Goal: Task Accomplishment & Management: Use online tool/utility

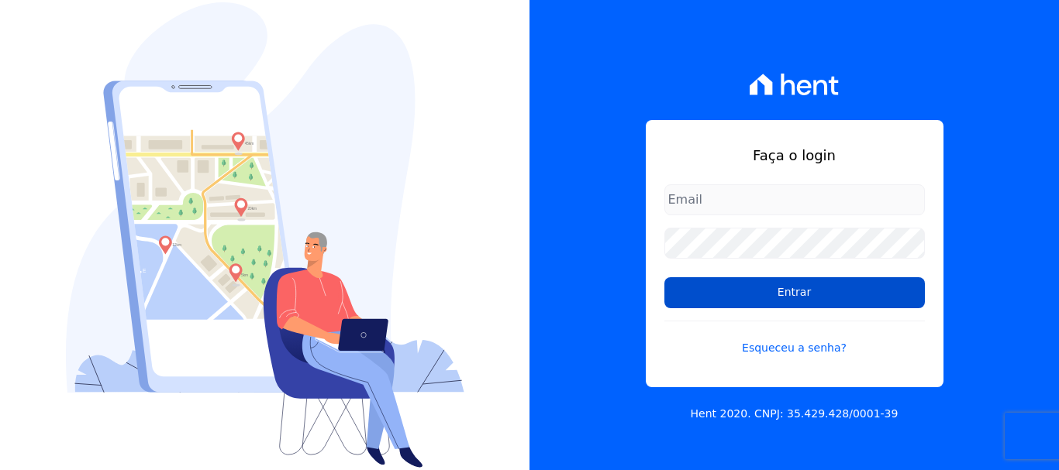
type input "[EMAIL_ADDRESS][DOMAIN_NAME]"
click at [736, 297] on input "Entrar" at bounding box center [794, 292] width 260 height 31
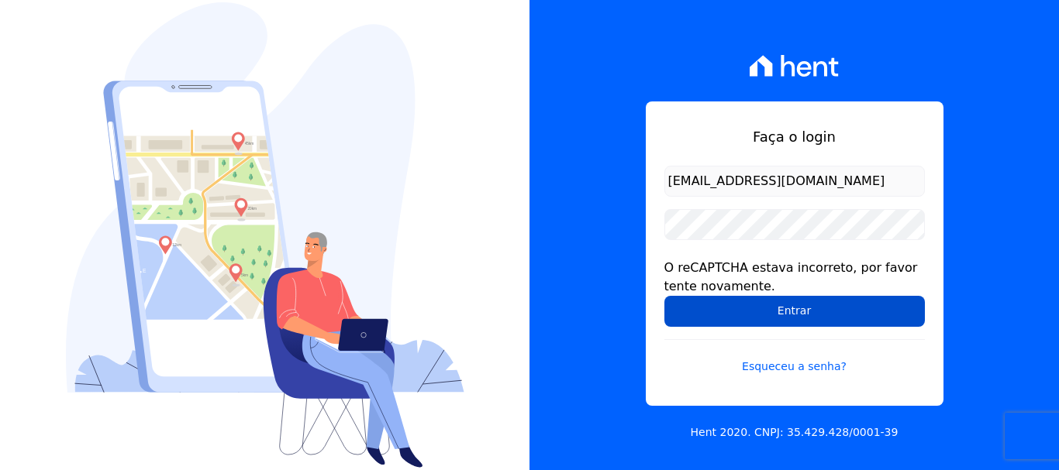
click at [729, 311] on input "Entrar" at bounding box center [794, 311] width 260 height 31
click at [729, 297] on input "Entrar" at bounding box center [794, 311] width 260 height 31
click at [722, 312] on input "Entrar" at bounding box center [794, 311] width 260 height 31
drag, startPoint x: 0, startPoint y: 0, endPoint x: 722, endPoint y: 312, distance: 785.9
click at [722, 312] on input "Entrar" at bounding box center [794, 311] width 260 height 31
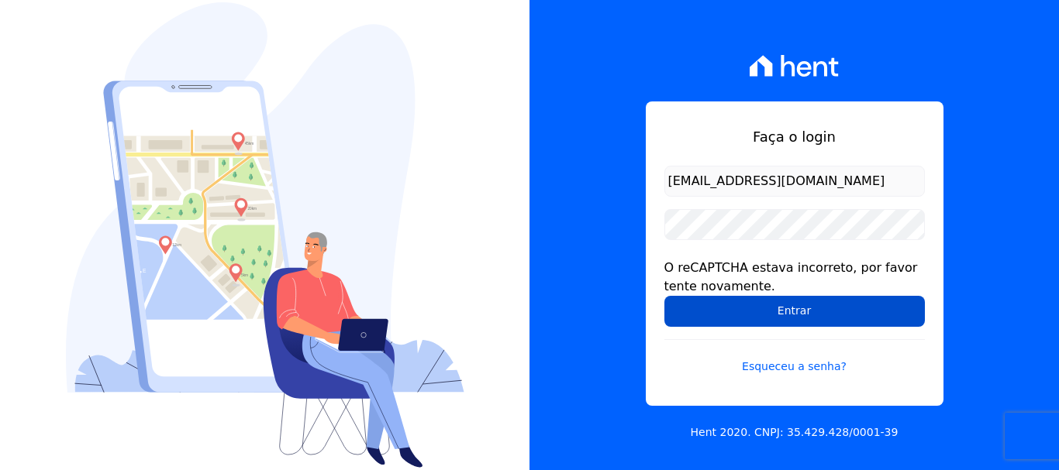
click at [722, 312] on input "Entrar" at bounding box center [794, 311] width 260 height 31
drag, startPoint x: 0, startPoint y: 0, endPoint x: 722, endPoint y: 312, distance: 786.2
click at [722, 312] on input "Entrar" at bounding box center [794, 311] width 260 height 31
click at [722, 308] on input "Entrar" at bounding box center [794, 311] width 260 height 31
click at [723, 308] on input "Entrar" at bounding box center [794, 311] width 260 height 31
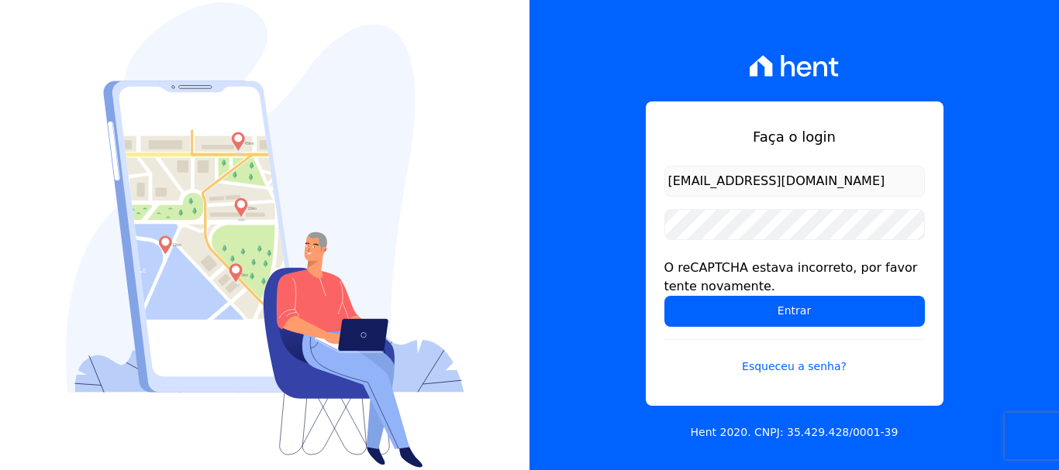
click at [723, 308] on input "Entrar" at bounding box center [794, 311] width 260 height 31
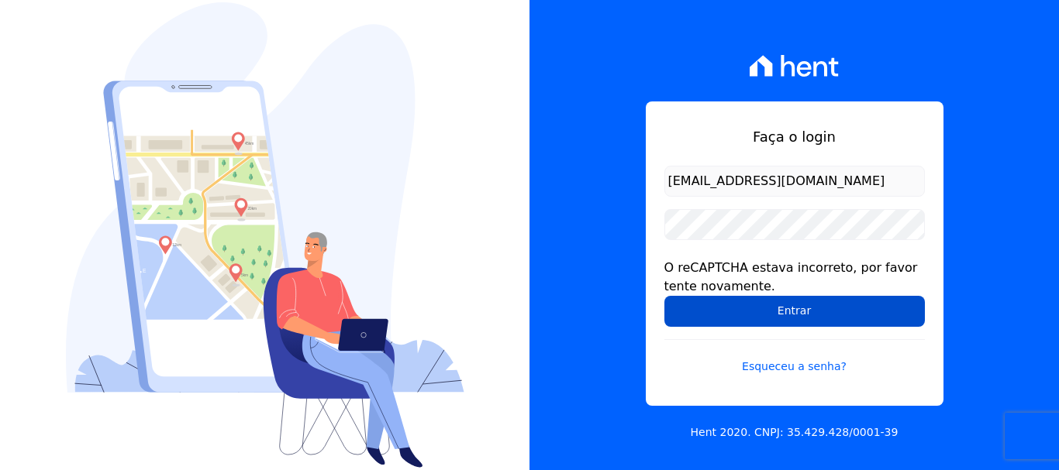
click at [724, 308] on input "Entrar" at bounding box center [794, 311] width 260 height 31
click at [729, 305] on input "Entrar" at bounding box center [794, 311] width 260 height 31
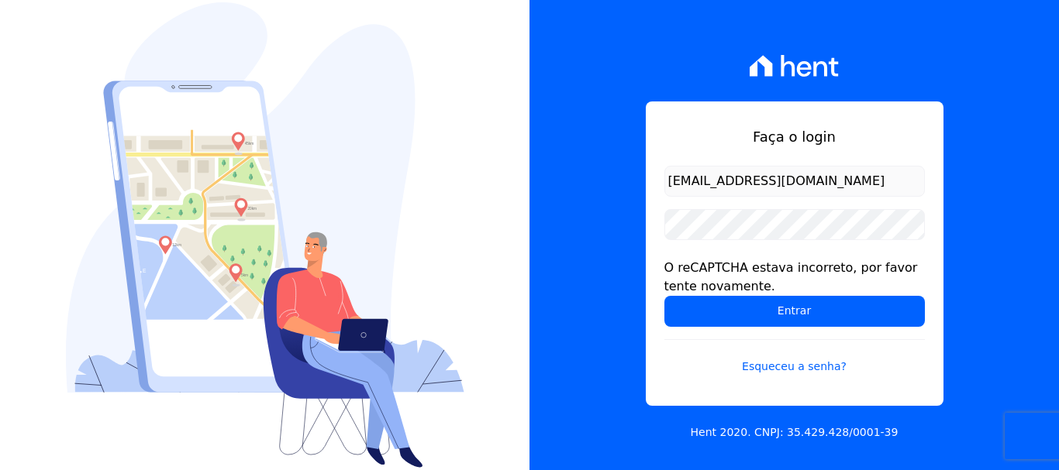
click at [729, 305] on input "Entrar" at bounding box center [794, 311] width 260 height 31
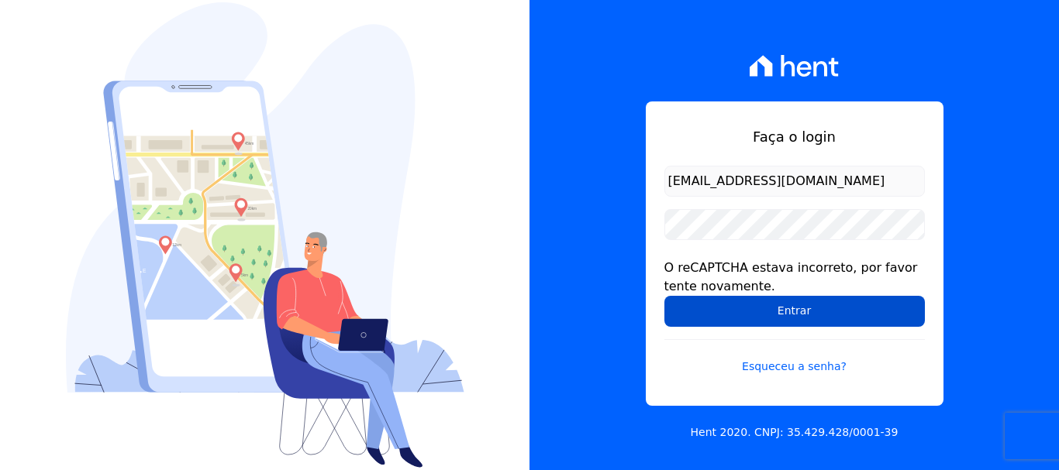
drag, startPoint x: 0, startPoint y: 0, endPoint x: 729, endPoint y: 305, distance: 789.9
click at [729, 305] on input "Entrar" at bounding box center [794, 311] width 260 height 31
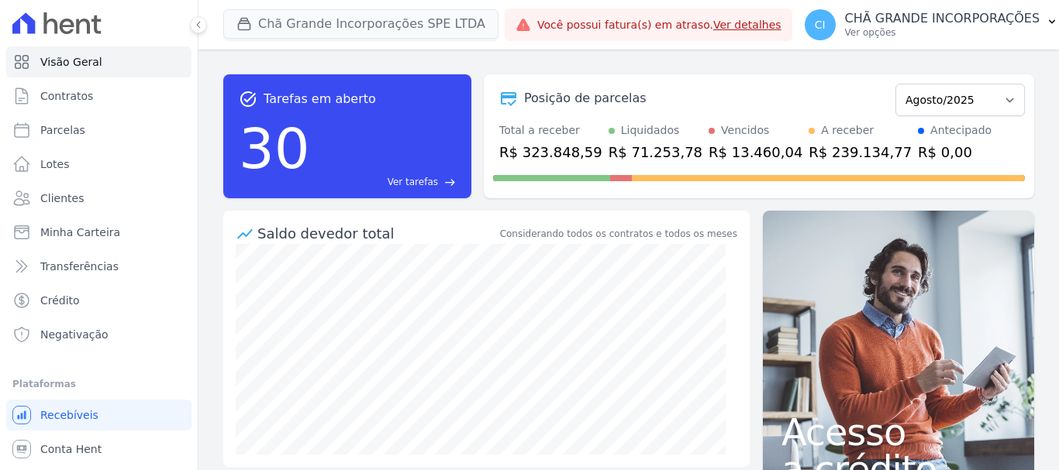
click at [262, 19] on button "Chã Grande Incorporações SPE LTDA" at bounding box center [360, 23] width 275 height 29
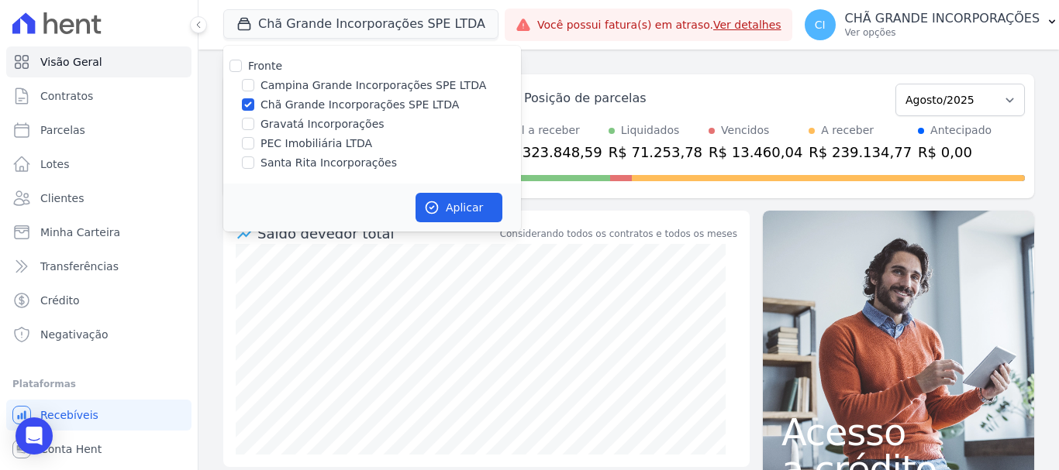
click at [247, 126] on input "Gravatá Incorporações" at bounding box center [248, 124] width 12 height 12
checkbox input "true"
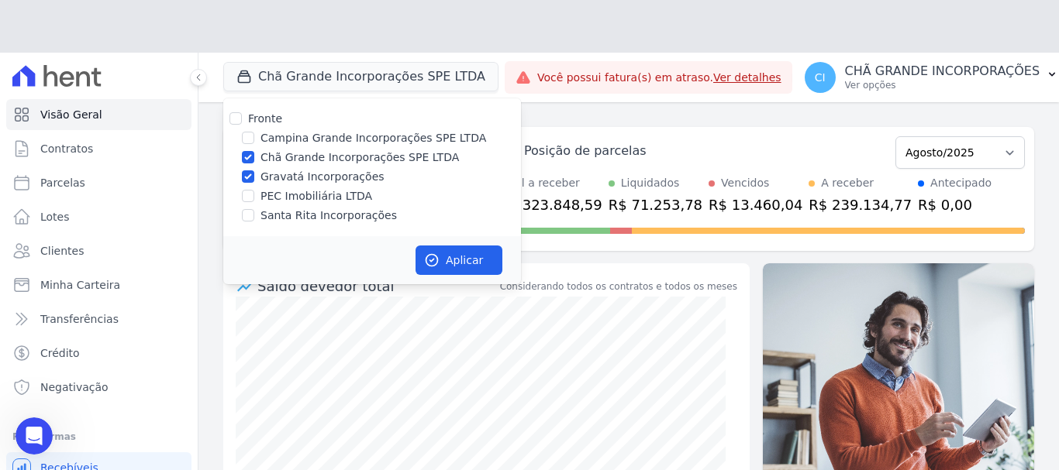
click at [248, 105] on div "Fronte Campina Grande Incorporações SPE LTDA Chã Grande Incorporações SPE LTDA …" at bounding box center [372, 167] width 298 height 138
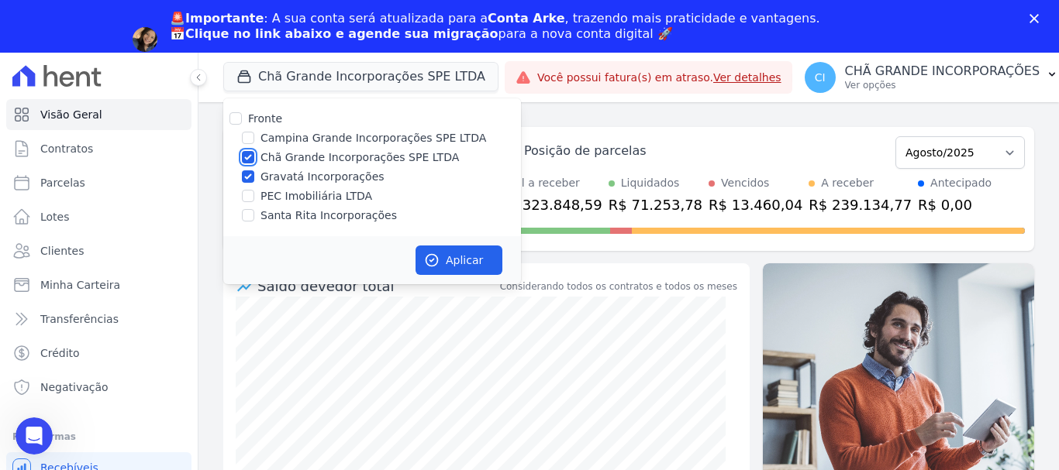
click at [248, 152] on input "Chã Grande Incorporações SPE LTDA" at bounding box center [248, 157] width 12 height 12
checkbox input "false"
click at [467, 256] on button "Aplicar" at bounding box center [458, 260] width 87 height 29
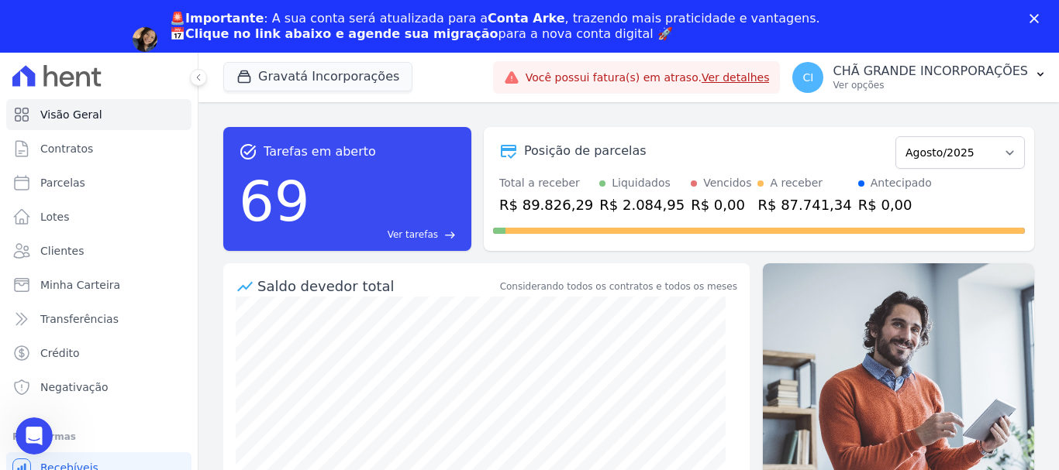
click at [1032, 13] on div "🚨Importante : A sua conta será atualizada para a Conta Arke , trazendo mais pra…" at bounding box center [529, 39] width 1059 height 67
click at [1037, 21] on polygon "Fechar" at bounding box center [1033, 18] width 9 height 9
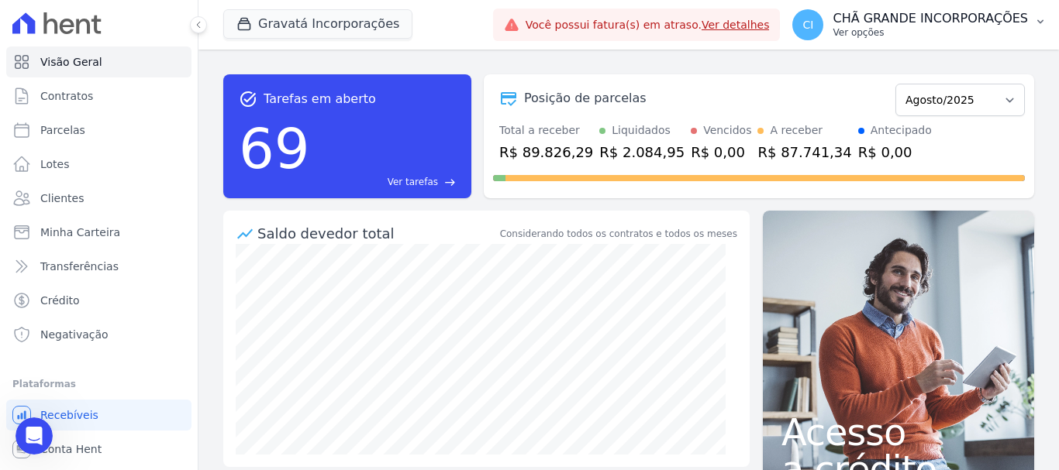
click at [878, 31] on p "Ver opções" at bounding box center [929, 32] width 195 height 12
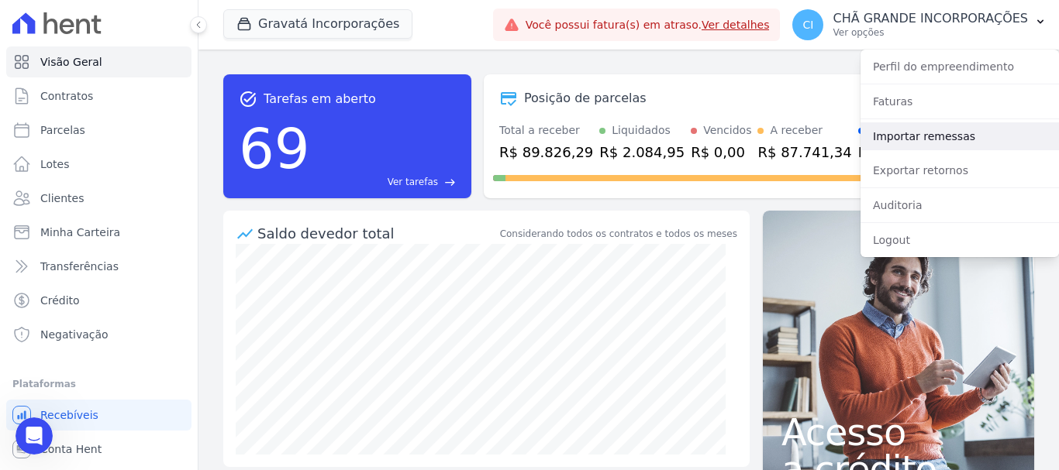
click at [906, 133] on link "Importar remessas" at bounding box center [959, 136] width 198 height 28
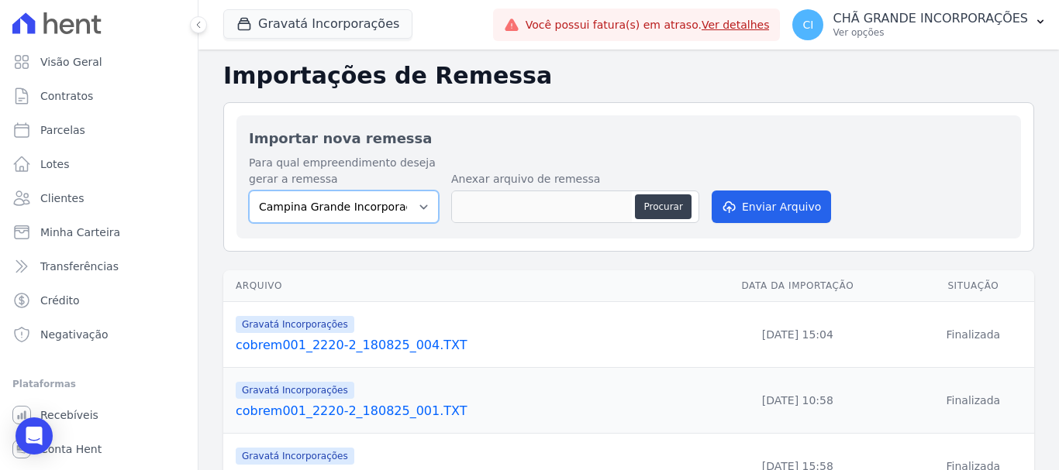
click at [296, 205] on select "Campina Grande Incorporações SPE LTDA Chã Grande Incorporações SPE LTDA Gravatá…" at bounding box center [344, 207] width 190 height 33
click at [249, 191] on select "Campina Grande Incorporações SPE LTDA Chã Grande Incorporações SPE LTDA Gravatá…" at bounding box center [344, 207] width 190 height 33
click at [329, 204] on select "Campina Grande Incorporações SPE LTDA Chã Grande Incorporações SPE LTDA Gravatá…" at bounding box center [344, 207] width 190 height 33
select select "5275b983-619f-43ac-95cf-dea9128da5c7"
click at [249, 191] on select "Campina Grande Incorporações SPE LTDA Chã Grande Incorporações SPE LTDA Gravatá…" at bounding box center [344, 207] width 190 height 33
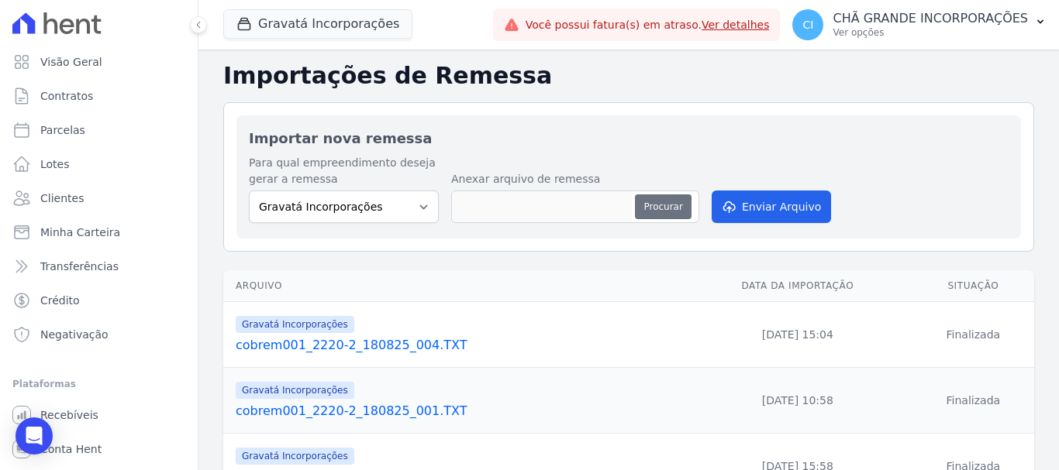
click at [660, 204] on button "Procurar" at bounding box center [663, 207] width 56 height 25
type input "cobrem001_2220-2_190825_002.TXT"
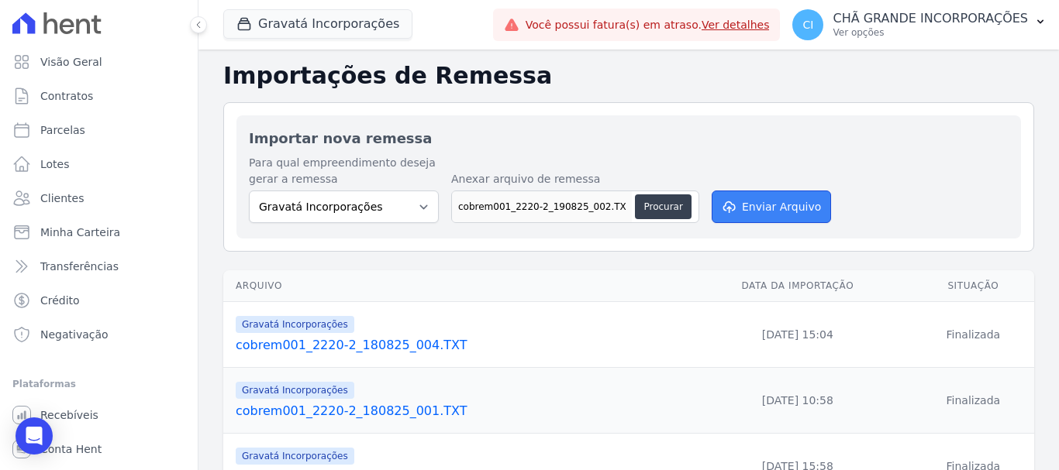
click at [735, 194] on button "Enviar Arquivo" at bounding box center [770, 207] width 119 height 33
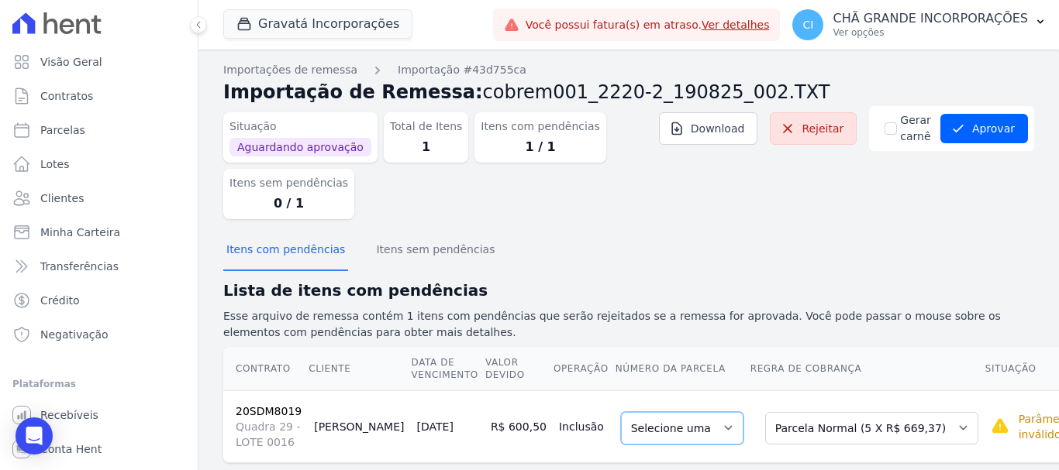
click at [660, 427] on select "Selecione uma" at bounding box center [682, 428] width 122 height 33
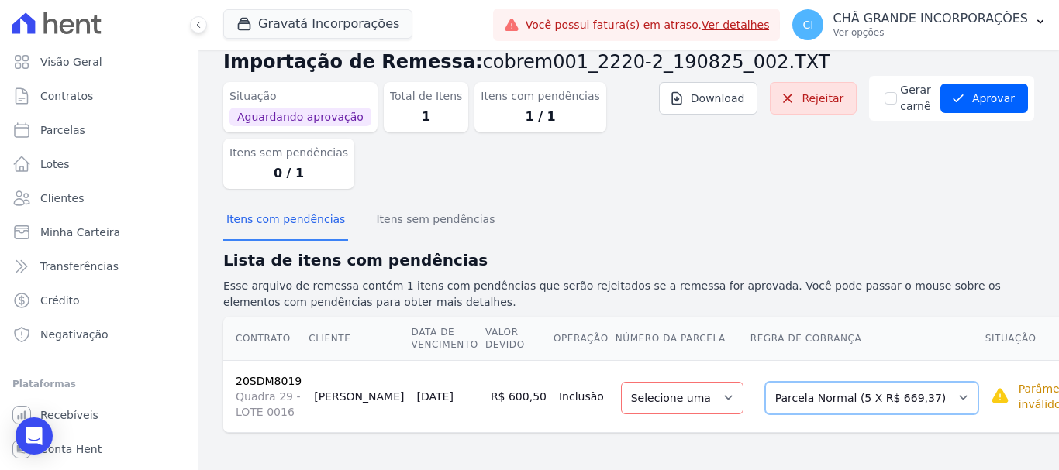
click at [765, 391] on select "Selecione uma Nova Parcela Avulsa Parcela Avulsa Existente Parcela Normal (5 X …" at bounding box center [871, 398] width 213 height 33
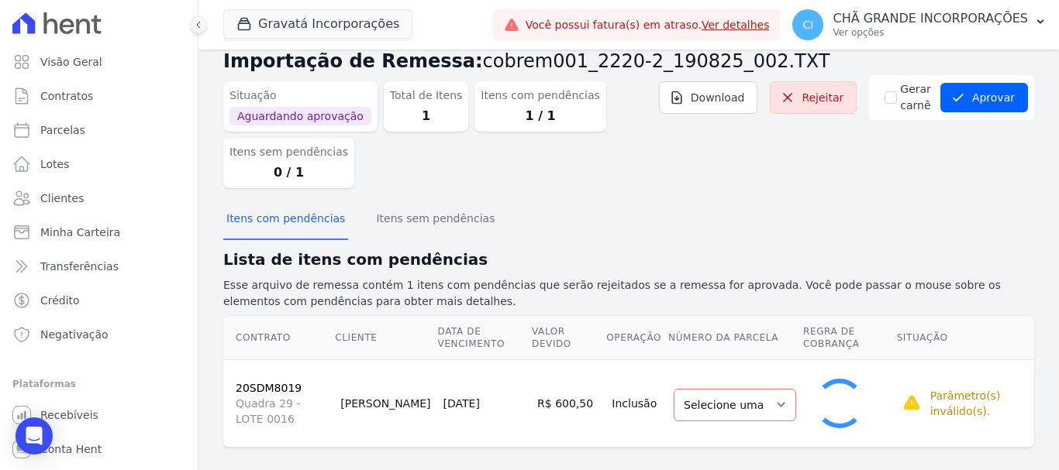
select select "1"
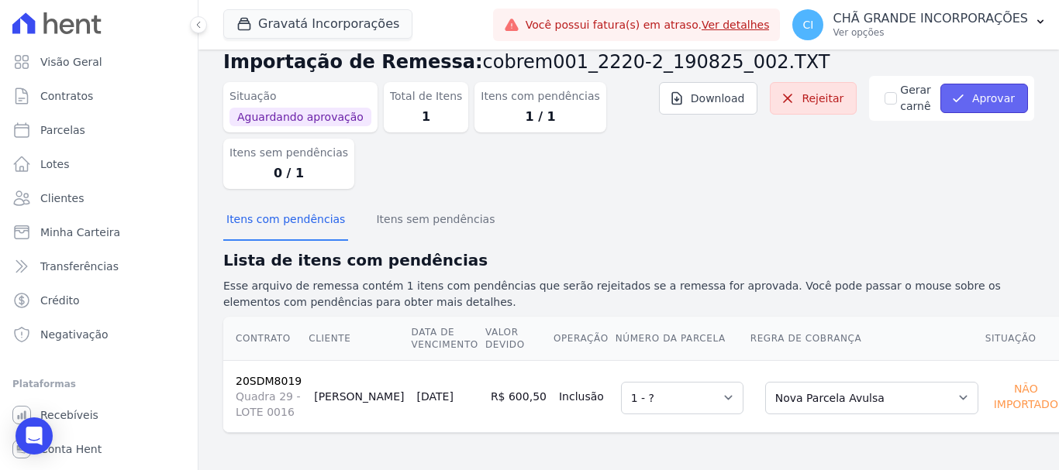
click at [957, 97] on icon "submit" at bounding box center [958, 99] width 16 height 16
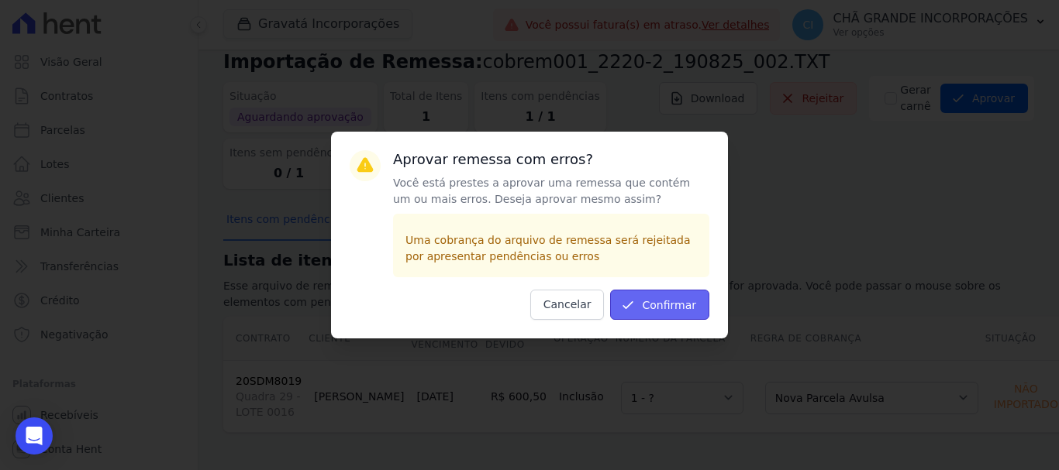
click at [677, 303] on button "Confirmar" at bounding box center [659, 305] width 99 height 30
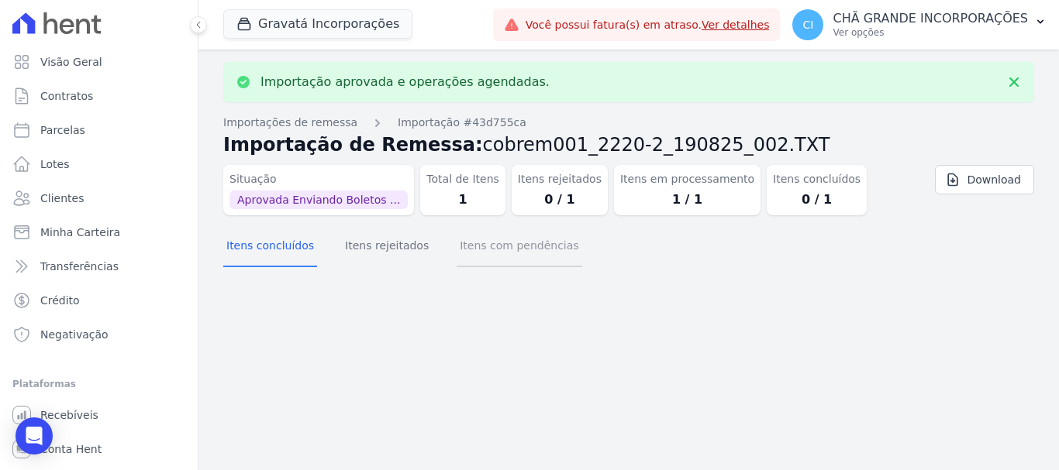
click at [511, 255] on button "Itens com pendências" at bounding box center [518, 247] width 125 height 40
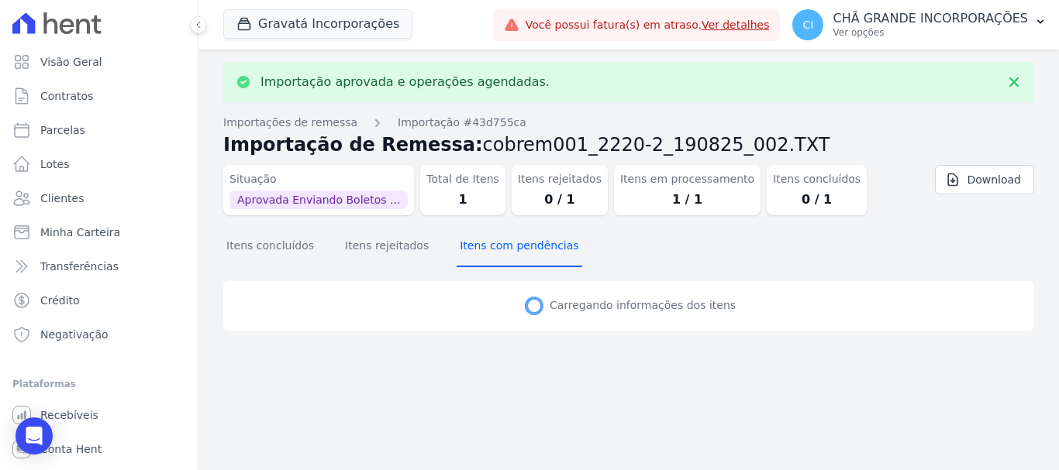
click at [511, 255] on button "Itens com pendências" at bounding box center [518, 247] width 125 height 40
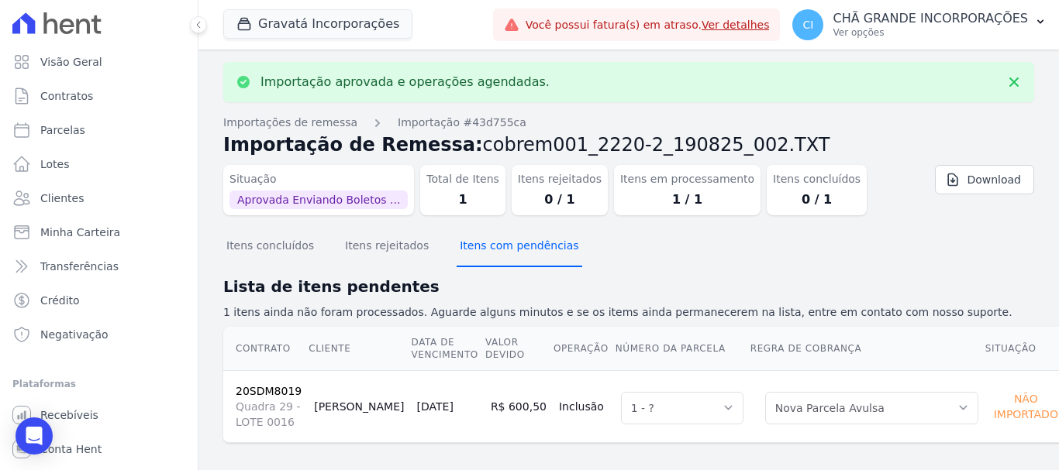
click at [511, 255] on button "Itens com pendências" at bounding box center [518, 247] width 125 height 40
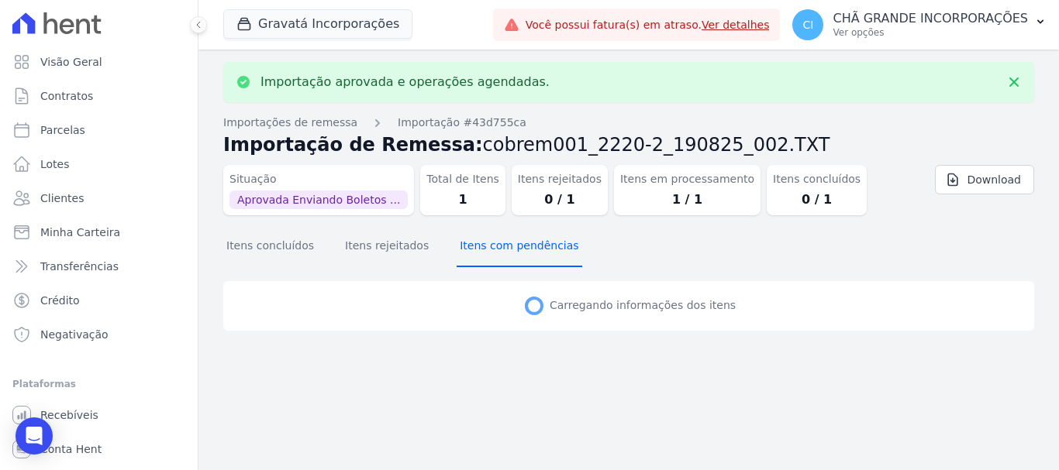
click at [511, 255] on button "Itens com pendências" at bounding box center [518, 247] width 125 height 40
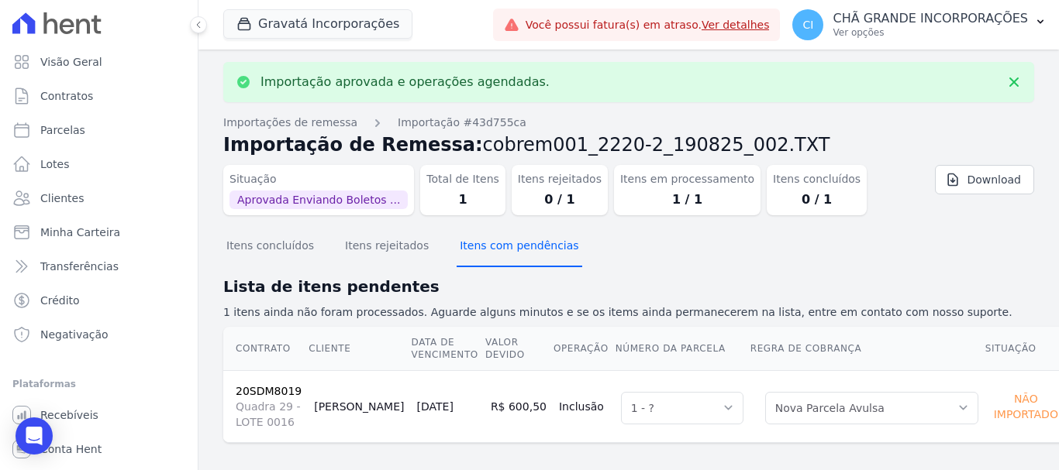
click at [511, 254] on button "Itens com pendências" at bounding box center [518, 247] width 125 height 40
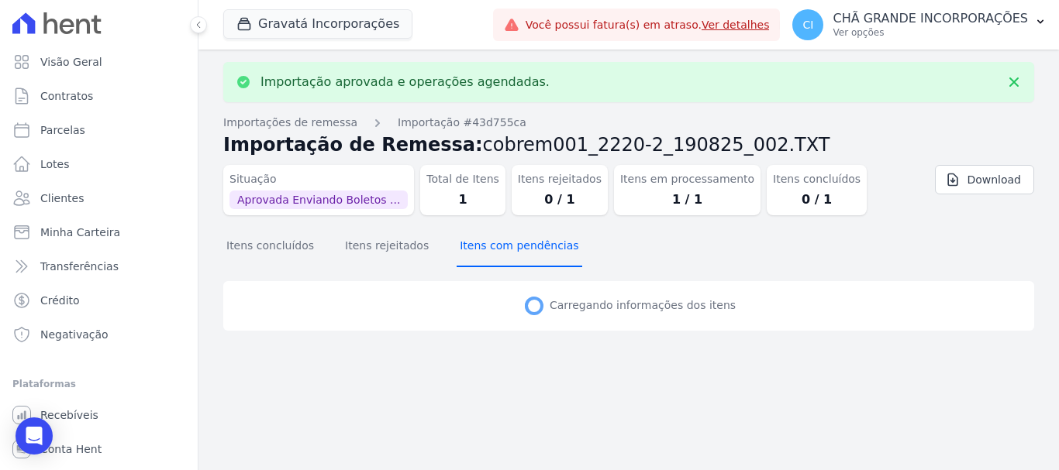
click at [511, 254] on button "Itens com pendências" at bounding box center [518, 247] width 125 height 40
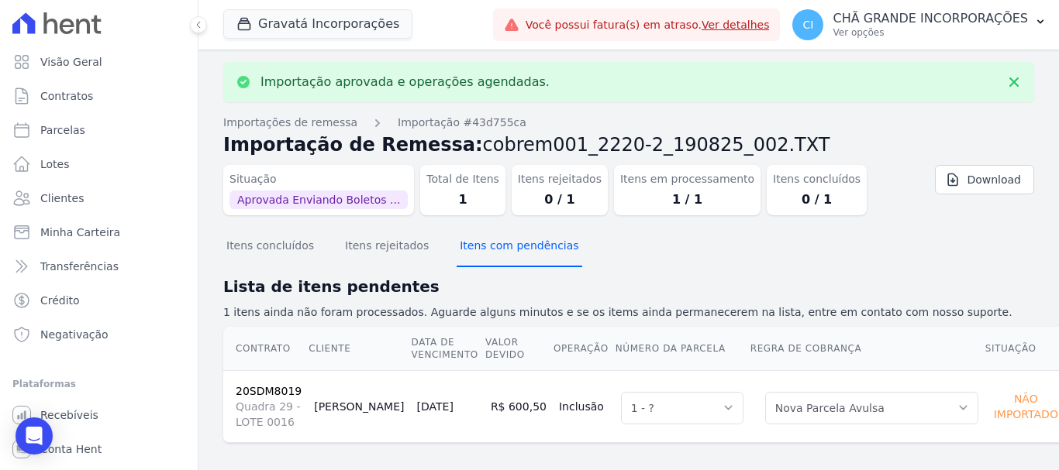
click at [511, 254] on button "Itens com pendências" at bounding box center [518, 247] width 125 height 40
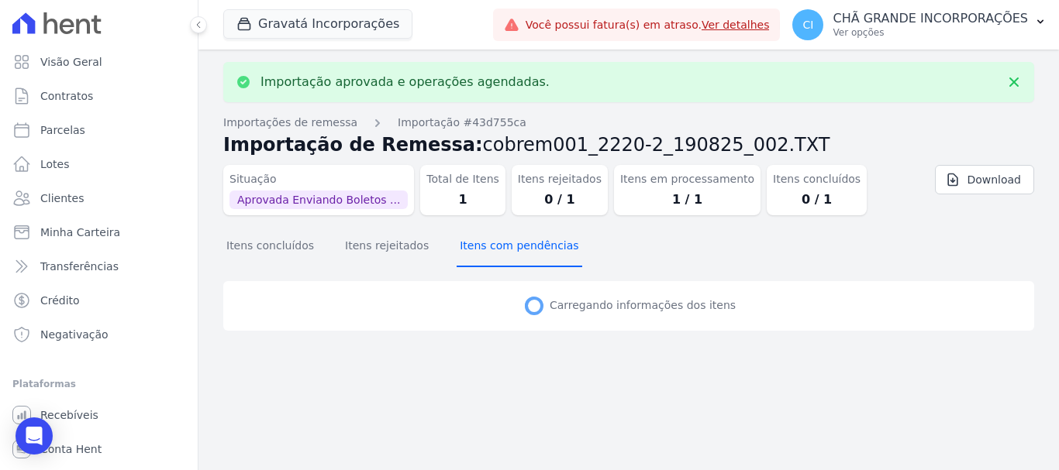
click at [511, 254] on button "Itens com pendências" at bounding box center [518, 247] width 125 height 40
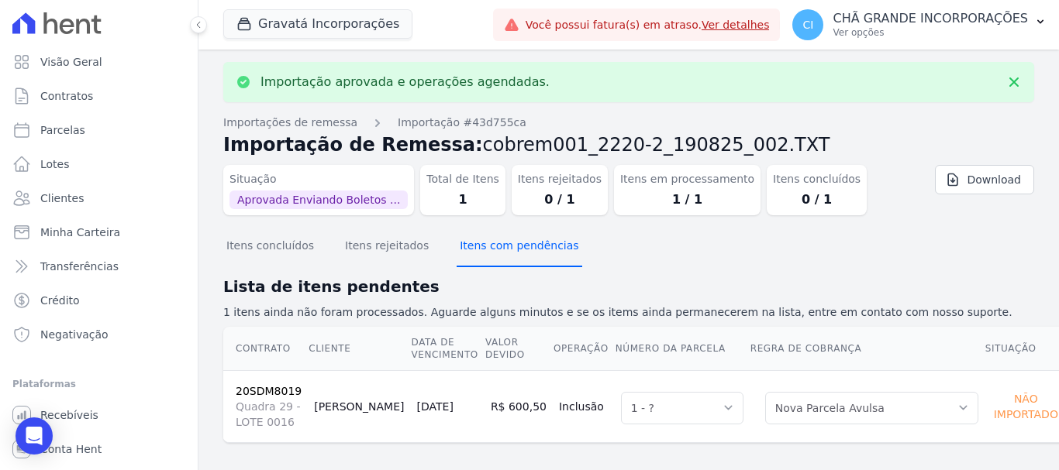
click at [511, 254] on button "Itens com pendências" at bounding box center [518, 247] width 125 height 40
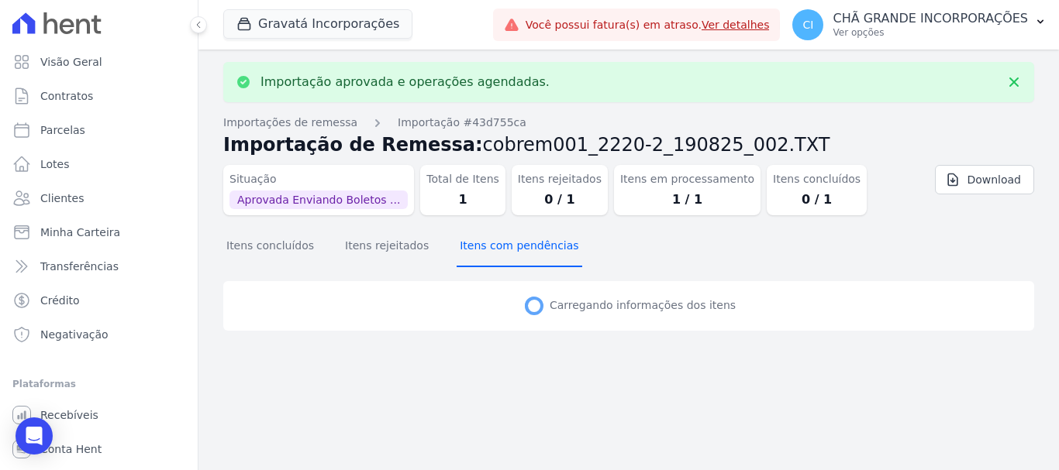
click at [511, 254] on button "Itens com pendências" at bounding box center [518, 247] width 125 height 40
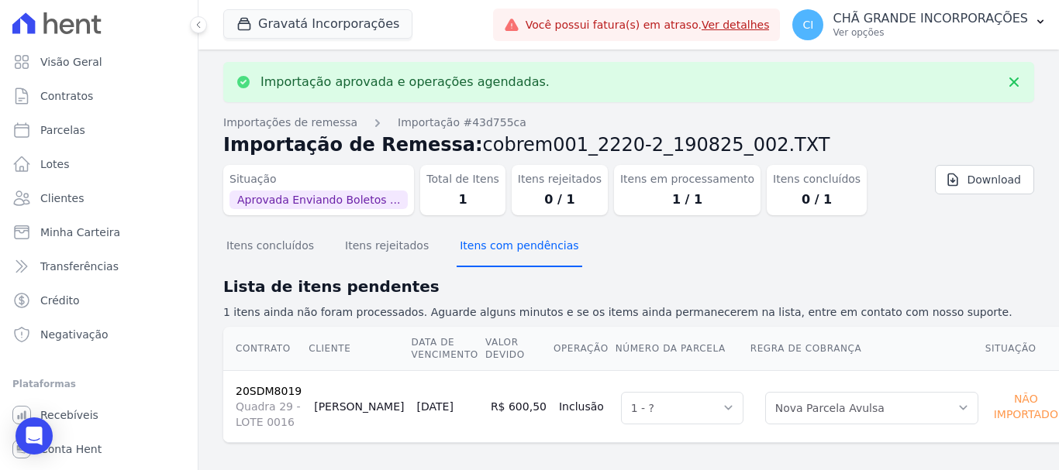
click at [511, 254] on button "Itens com pendências" at bounding box center [518, 247] width 125 height 40
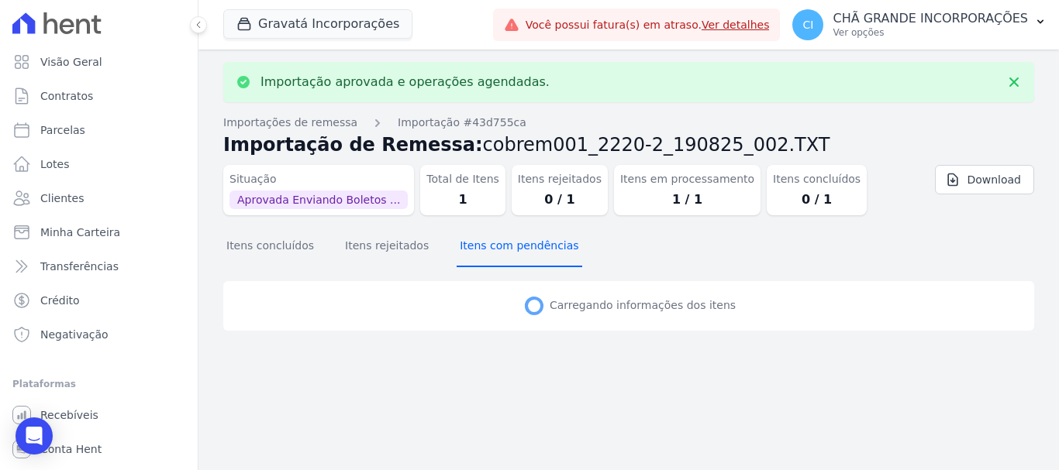
click at [511, 254] on button "Itens com pendências" at bounding box center [518, 247] width 125 height 40
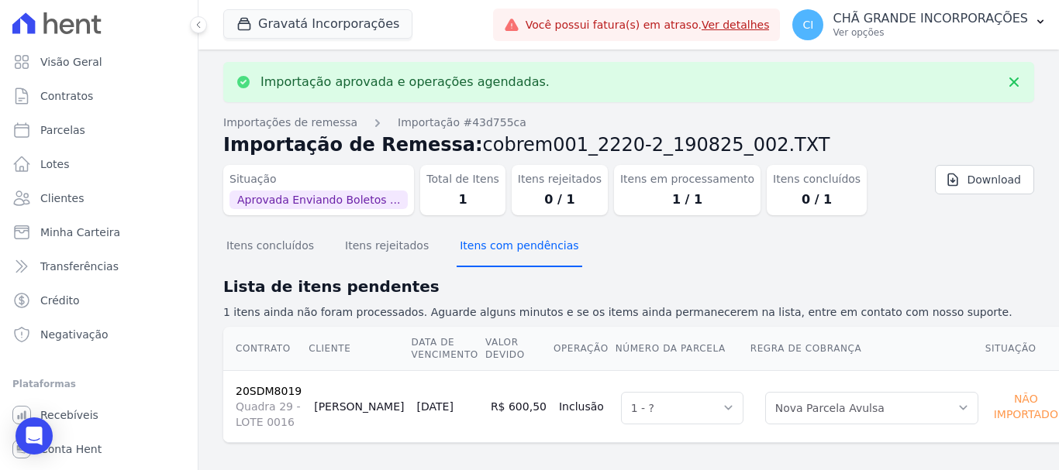
click at [511, 254] on button "Itens com pendências" at bounding box center [518, 247] width 125 height 40
click at [512, 254] on button "Itens com pendências" at bounding box center [518, 247] width 125 height 40
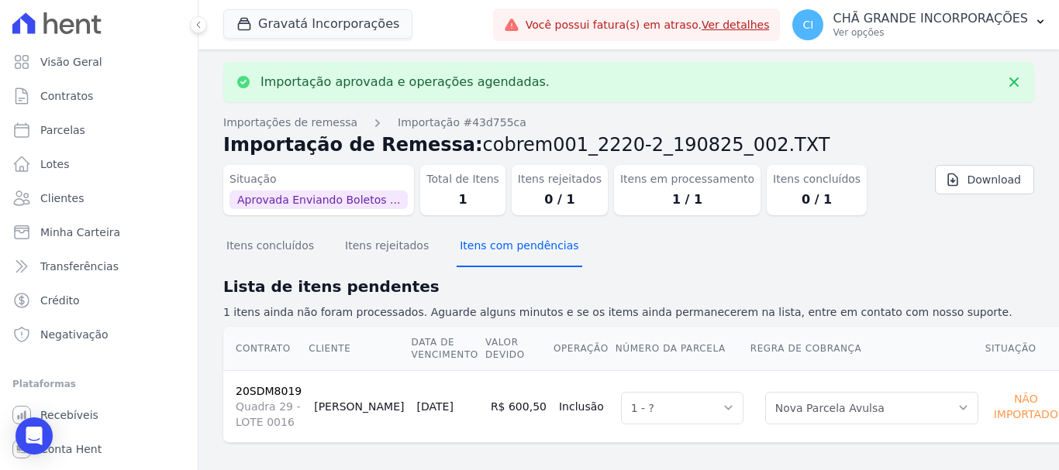
click at [512, 254] on button "Itens com pendências" at bounding box center [518, 247] width 125 height 40
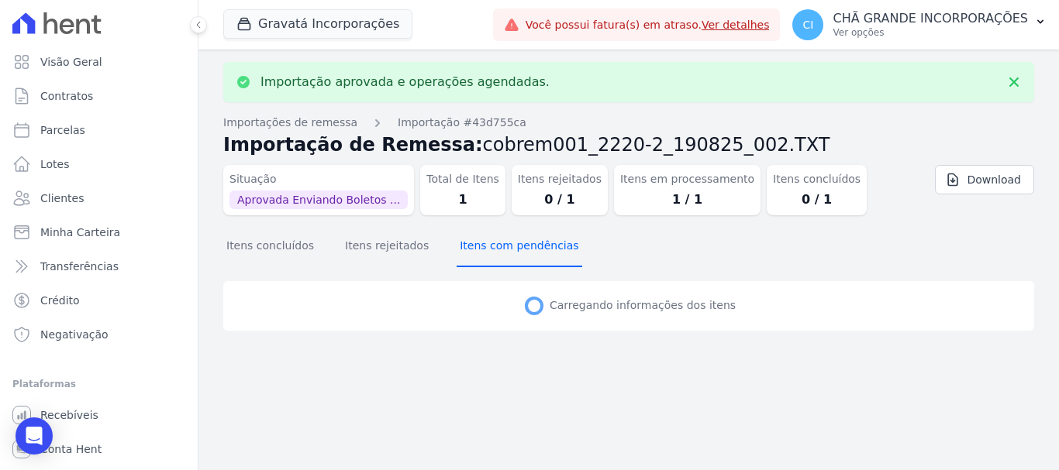
click at [512, 254] on button "Itens com pendências" at bounding box center [518, 247] width 125 height 40
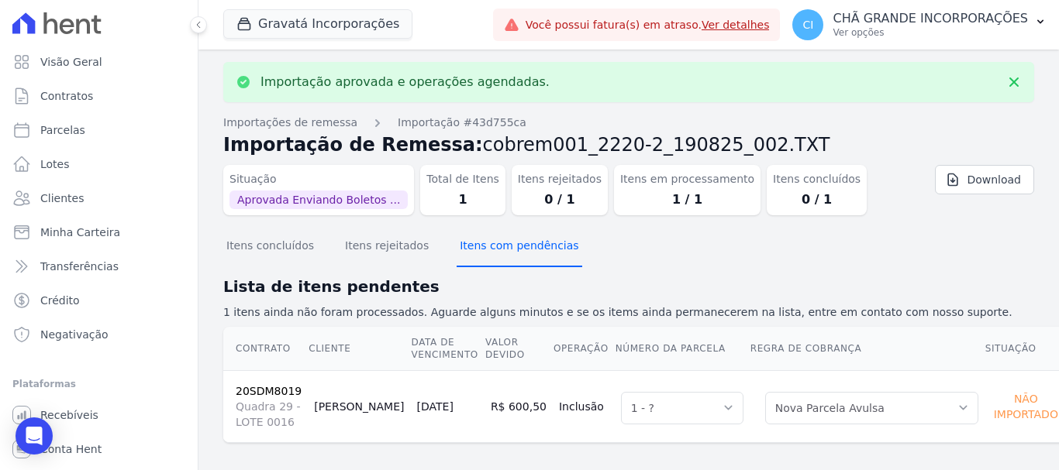
click at [512, 254] on button "Itens com pendências" at bounding box center [518, 247] width 125 height 40
click at [512, 253] on button "Itens com pendências" at bounding box center [518, 247] width 125 height 40
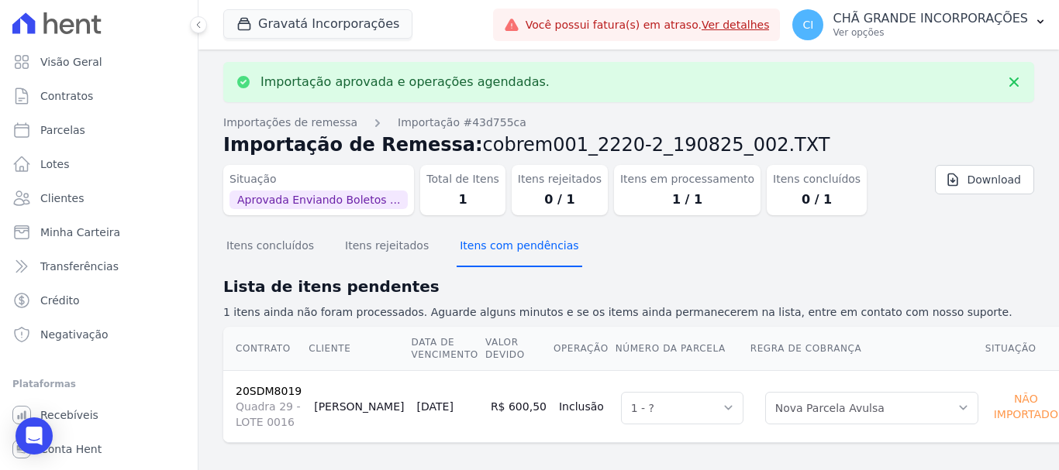
click at [512, 253] on button "Itens com pendências" at bounding box center [518, 247] width 125 height 40
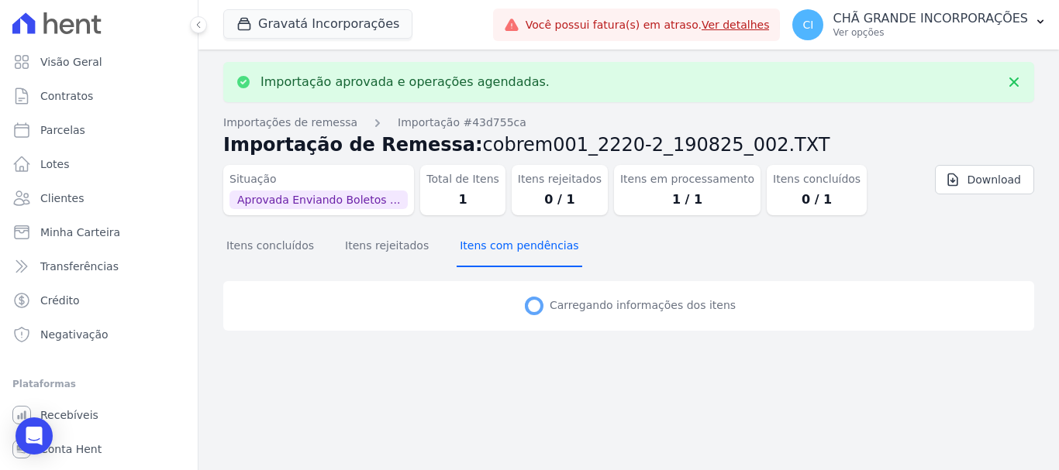
click at [512, 253] on button "Itens com pendências" at bounding box center [518, 247] width 125 height 40
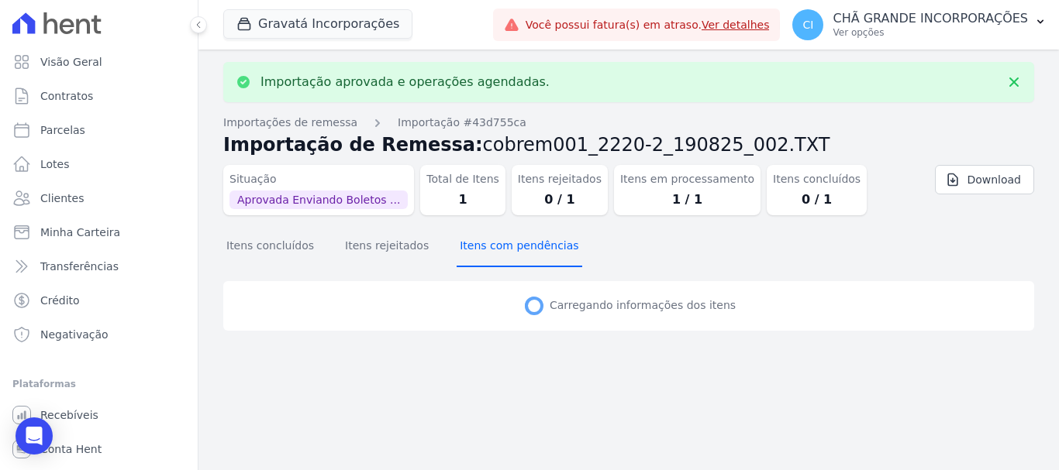
click at [512, 253] on button "Itens com pendências" at bounding box center [518, 247] width 125 height 40
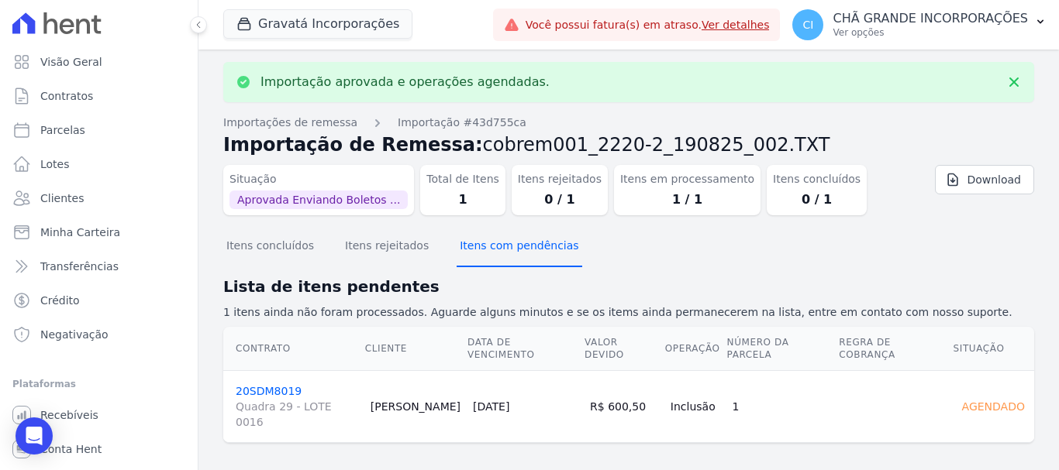
click at [512, 253] on button "Itens com pendências" at bounding box center [518, 247] width 125 height 40
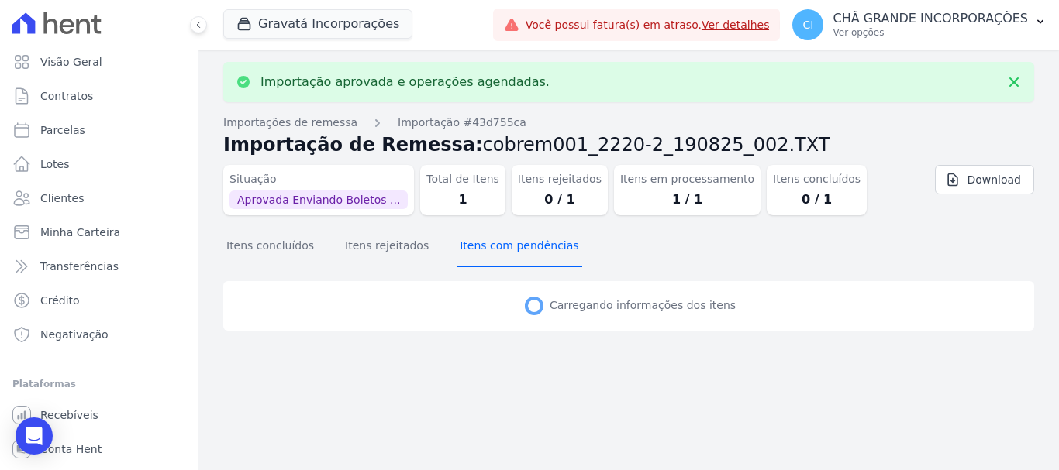
click at [512, 253] on button "Itens com pendências" at bounding box center [518, 247] width 125 height 40
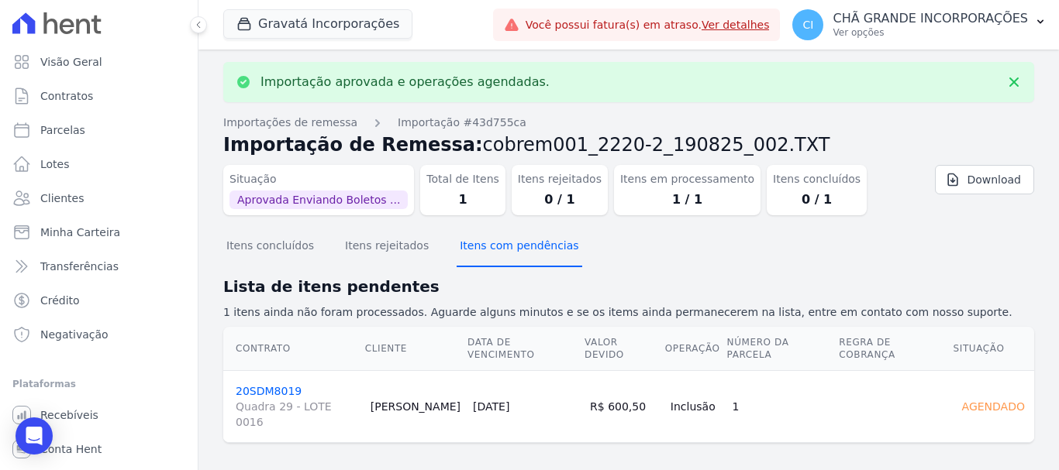
click at [512, 253] on button "Itens com pendências" at bounding box center [518, 247] width 125 height 40
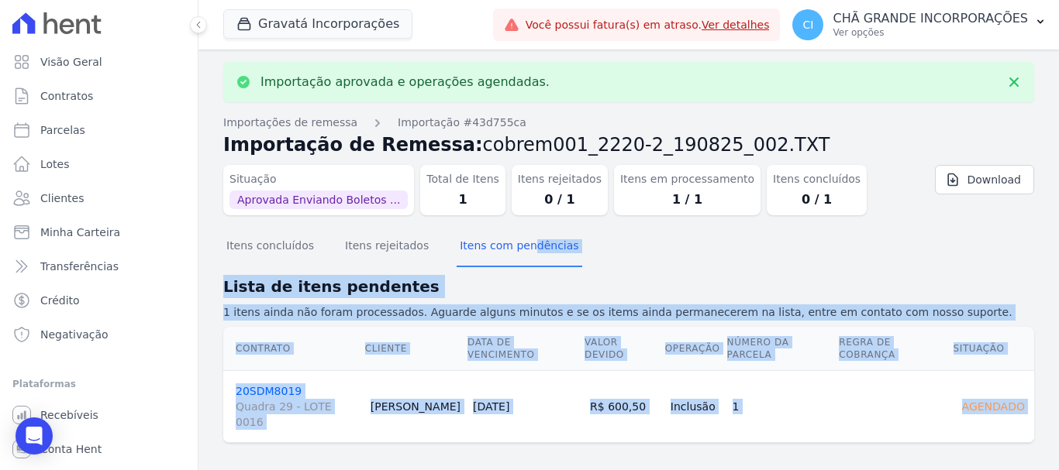
click at [512, 253] on div "Importação aprovada e operações agendadas. Importações de remessa Importação #4…" at bounding box center [628, 265] width 860 height 431
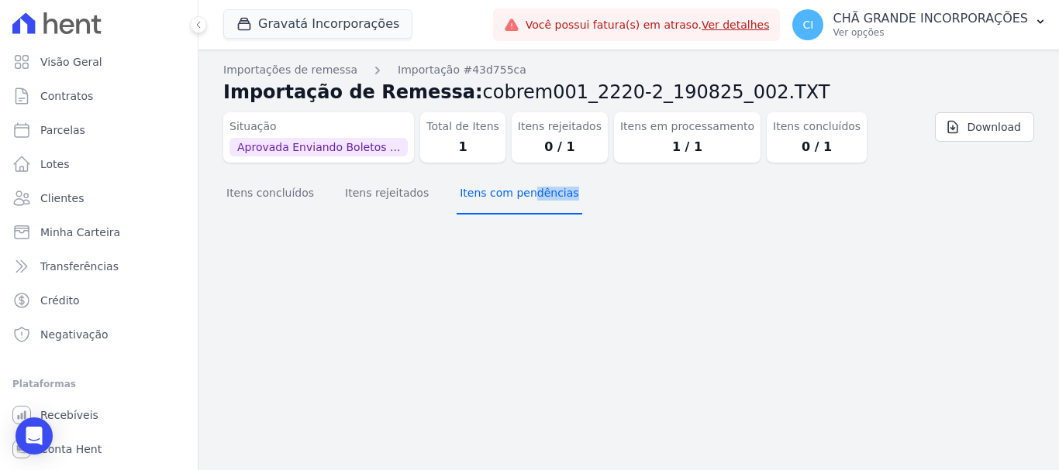
click at [501, 207] on button "Itens com pendências" at bounding box center [518, 194] width 125 height 40
click at [259, 202] on button "Itens concluídos" at bounding box center [270, 194] width 94 height 40
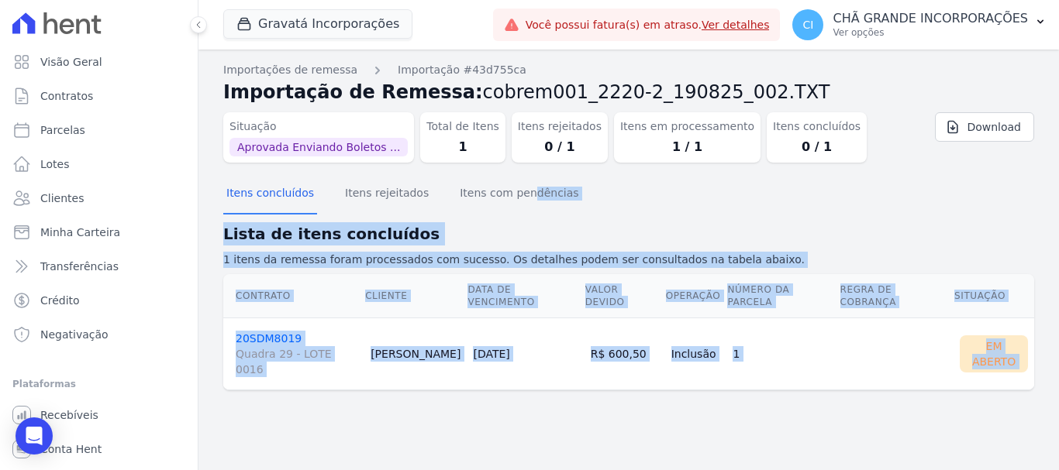
click at [271, 332] on link "20SDM8019 Quadra 29 - LOTE 0016" at bounding box center [297, 354] width 122 height 45
click at [266, 357] on td "20SDM8019 Quadra 29 - LOTE 0016" at bounding box center [293, 354] width 141 height 72
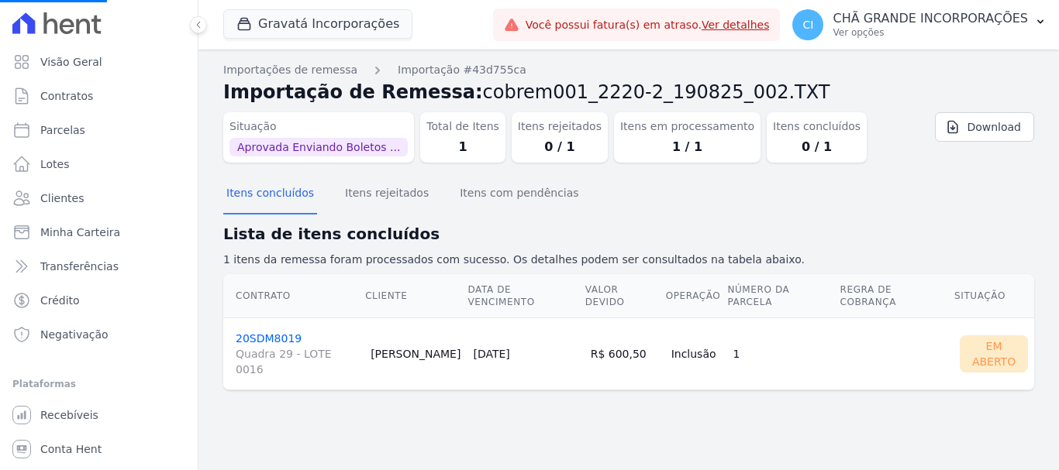
click at [259, 332] on link "20SDM8019 Quadra 29 - LOTE 0016" at bounding box center [297, 354] width 122 height 45
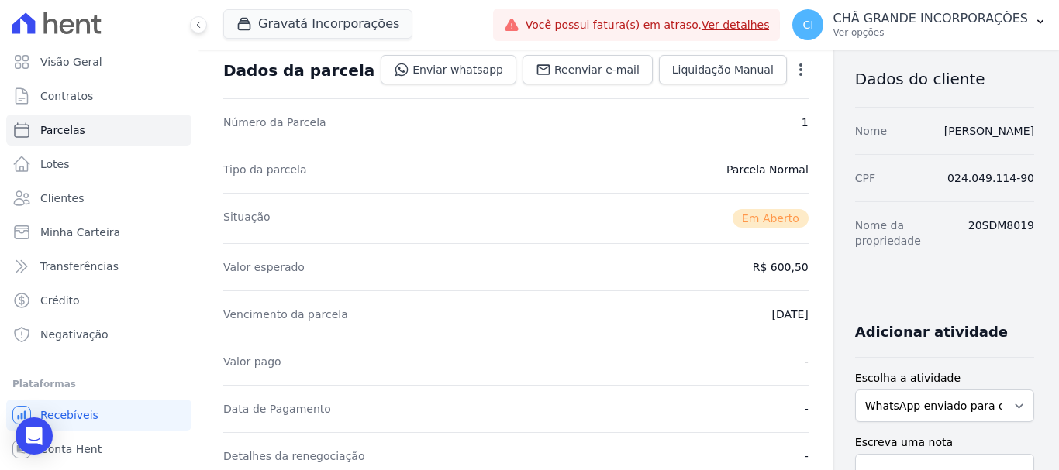
scroll to position [388, 0]
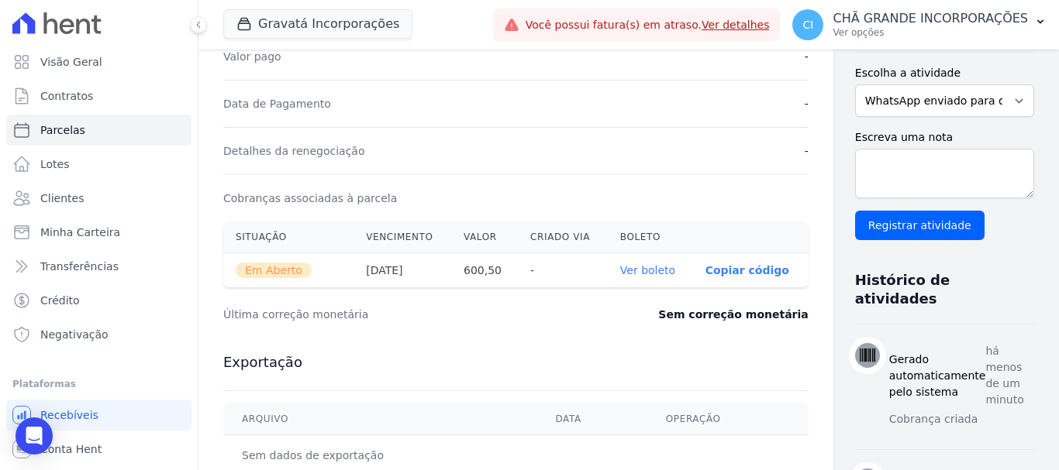
click at [620, 275] on link "Ver boleto" at bounding box center [647, 270] width 55 height 12
